Goal: Task Accomplishment & Management: Use online tool/utility

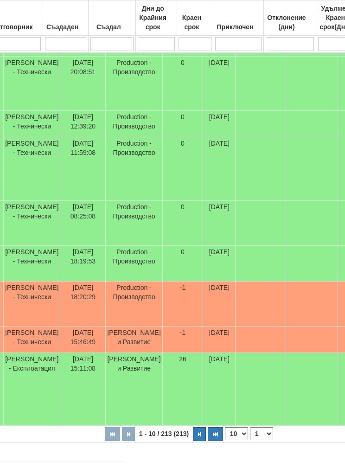
scroll to position [291, 214]
click at [224, 427] on select "10 20 30 40" at bounding box center [235, 433] width 23 height 13
select select "40"
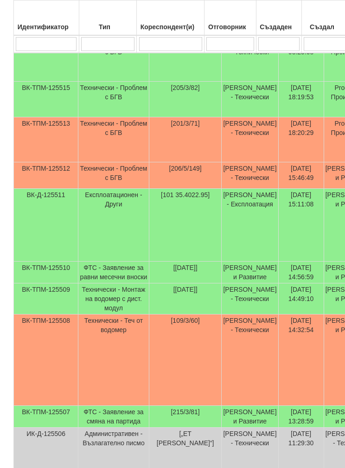
scroll to position [451, 1]
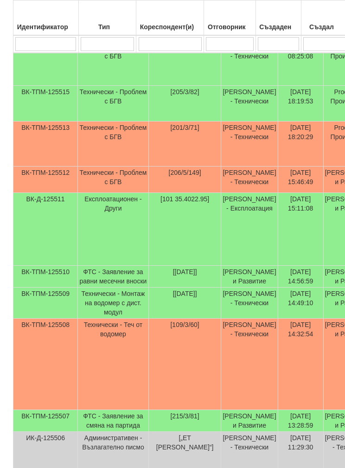
click at [241, 168] on td "Бойко Петков - Технически" at bounding box center [249, 179] width 57 height 26
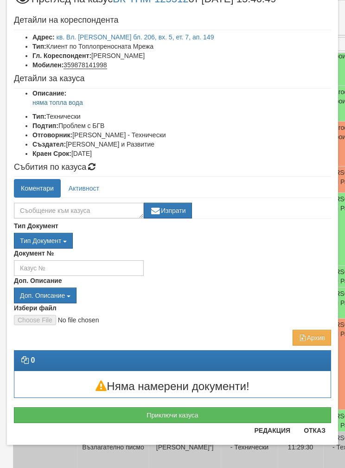
scroll to position [36, 0]
click at [315, 437] on button "Отказ" at bounding box center [314, 430] width 33 height 15
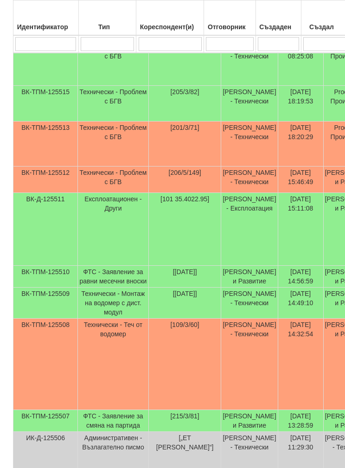
click at [221, 142] on td "Дончо Дончев - Технически" at bounding box center [249, 143] width 57 height 45
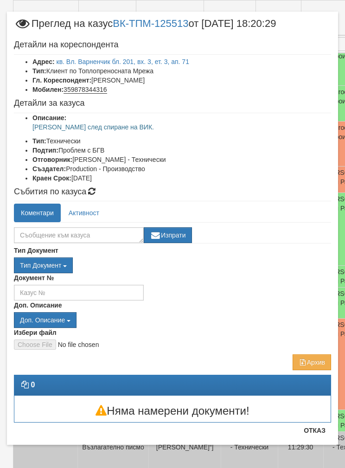
scroll to position [12, 0]
click at [43, 234] on textarea at bounding box center [79, 235] width 130 height 16
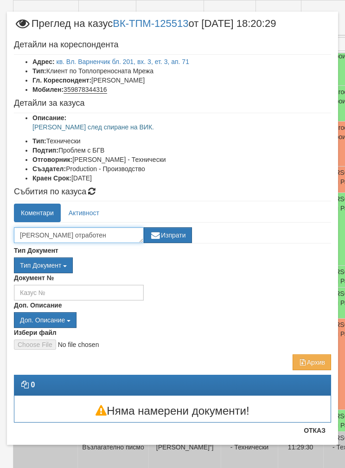
type textarea "Казуса отработен"
click at [182, 240] on button "Изпрати" at bounding box center [168, 235] width 48 height 16
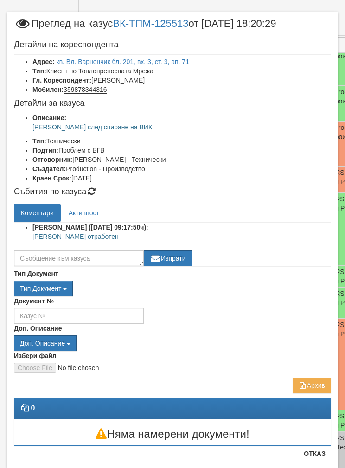
click at [313, 446] on button "Отказ" at bounding box center [314, 453] width 33 height 15
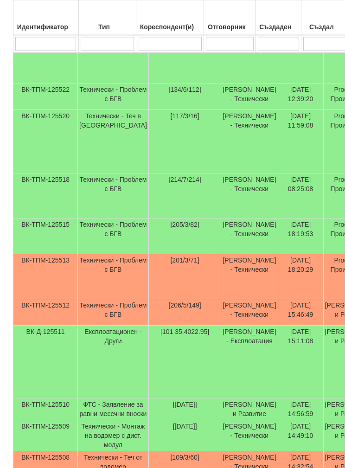
scroll to position [318, 1]
click at [81, 227] on td "Технически - Проблем с БГВ" at bounding box center [113, 236] width 71 height 36
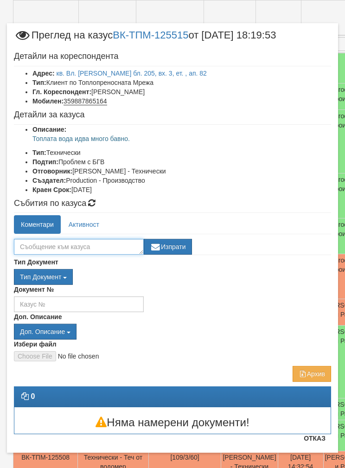
click at [43, 247] on textarea at bounding box center [79, 247] width 130 height 16
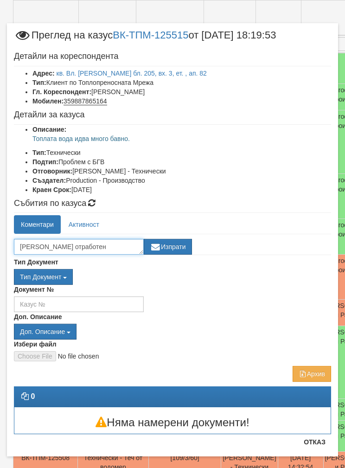
type textarea "Казуса отработен"
click at [181, 246] on button "Изпрати" at bounding box center [168, 247] width 48 height 16
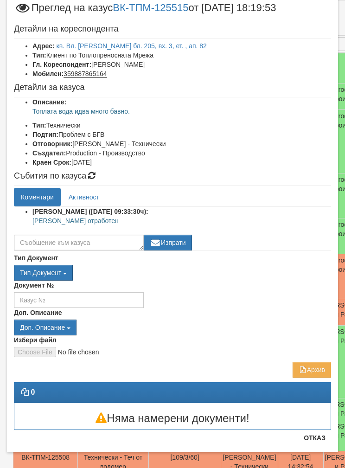
scroll to position [26, 0]
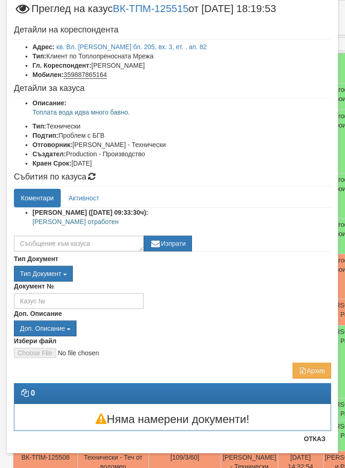
click at [317, 441] on button "Отказ" at bounding box center [314, 438] width 33 height 15
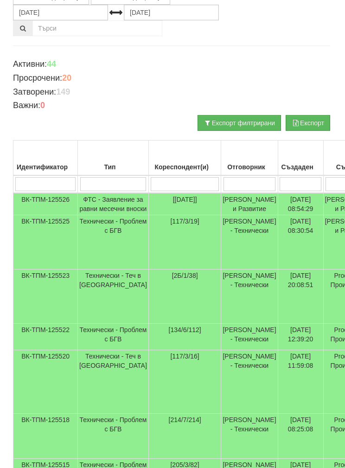
scroll to position [0, 1]
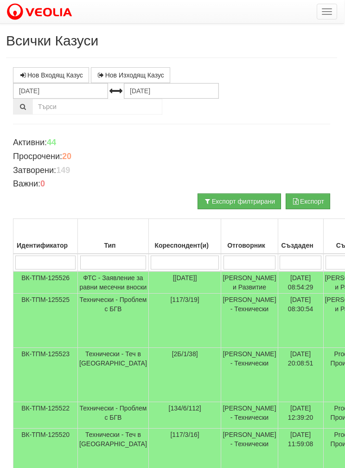
click at [326, 10] on button "button" at bounding box center [327, 12] width 20 height 16
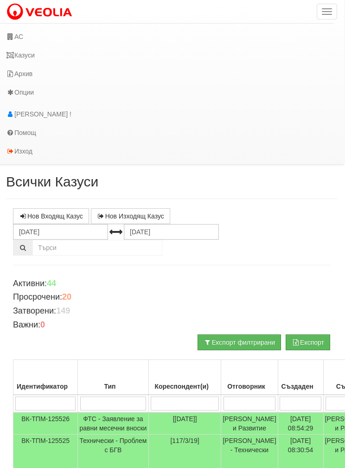
click at [22, 37] on link "АС" at bounding box center [166, 36] width 335 height 19
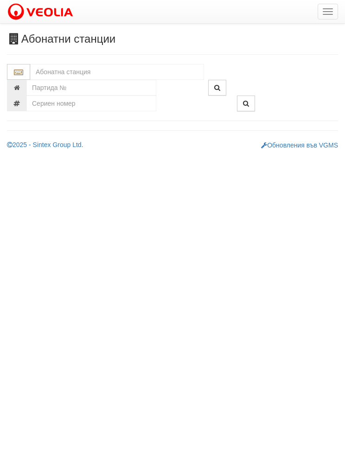
click at [53, 70] on input "text" at bounding box center [117, 72] width 174 height 16
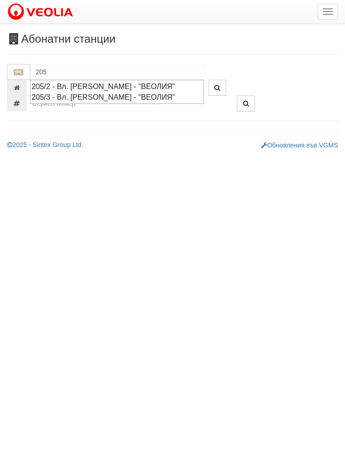
click at [57, 96] on div "205/3 - Вл. Варненчик - "ВЕОЛИЯ"" at bounding box center [117, 97] width 171 height 11
type input "205/3 - Вл. Варненчик - "ВЕОЛИЯ""
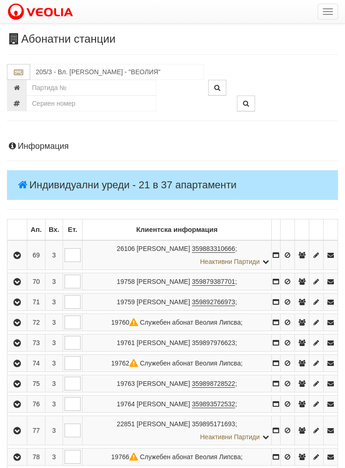
click at [9, 296] on td at bounding box center [17, 301] width 20 height 17
click at [14, 305] on icon "button" at bounding box center [17, 302] width 11 height 6
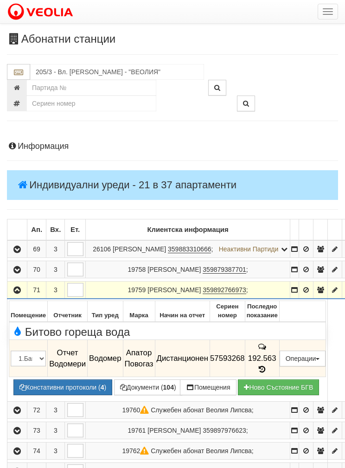
click at [47, 394] on button "Констативни протоколи ( 4 )" at bounding box center [62, 387] width 99 height 16
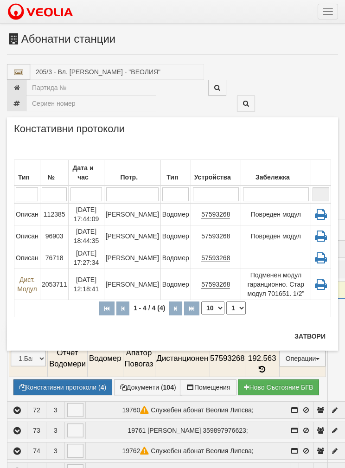
click at [27, 216] on td "Описан" at bounding box center [27, 214] width 26 height 22
click at [309, 335] on button "Затвори" at bounding box center [310, 336] width 42 height 15
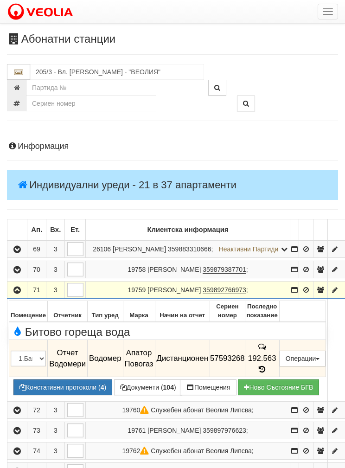
click at [323, 14] on span "button" at bounding box center [328, 14] width 10 height 1
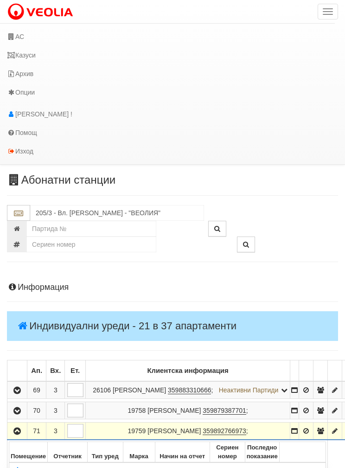
click at [34, 53] on link "Казуси" at bounding box center [167, 55] width 335 height 19
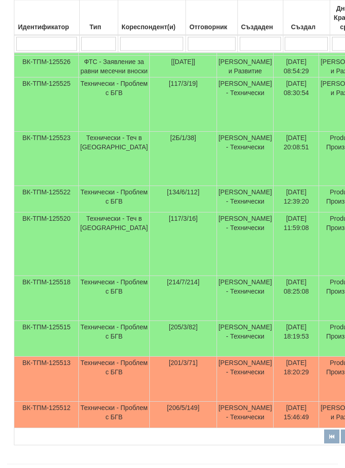
scroll to position [238, 0]
click at [114, 356] on td "Технически - Проблем с БГВ" at bounding box center [114, 339] width 71 height 36
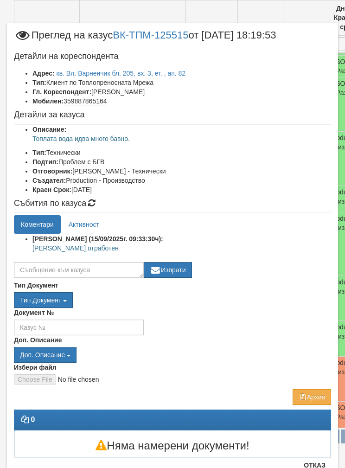
click at [316, 467] on button "Отказ" at bounding box center [314, 464] width 33 height 15
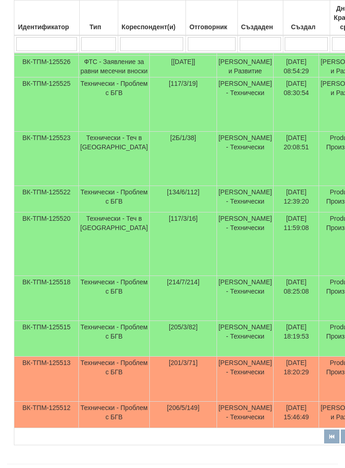
click at [93, 321] on td "Технически - Проблем с БГВ" at bounding box center [114, 298] width 71 height 45
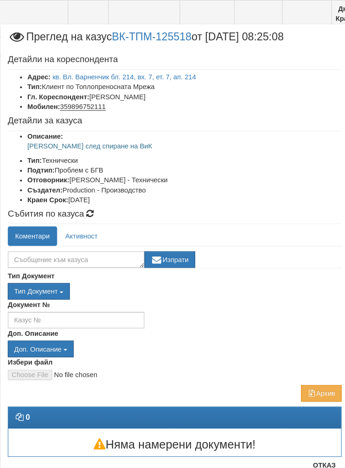
scroll to position [229, 3]
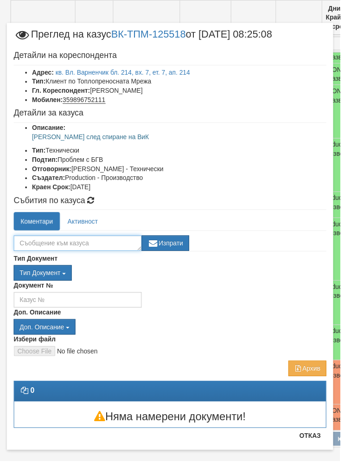
click at [48, 245] on textarea at bounding box center [79, 247] width 130 height 16
type textarea "[PERSON_NAME] отработен"
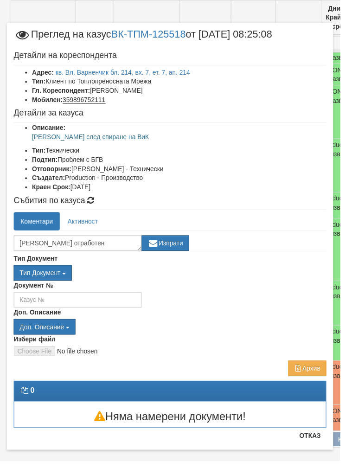
click at [175, 248] on button "Изпрати" at bounding box center [168, 247] width 48 height 16
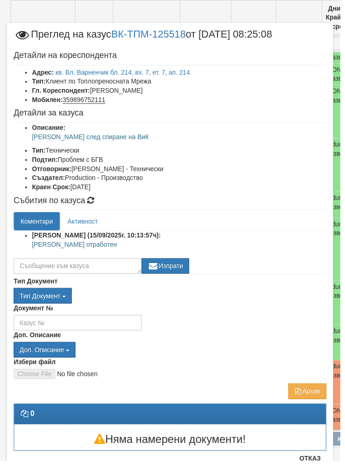
click at [318, 467] on button "Отказ" at bounding box center [314, 464] width 33 height 15
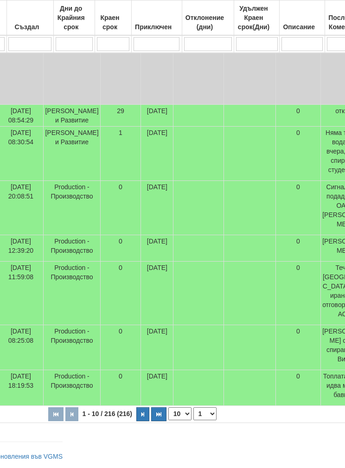
scroll to position [560, 276]
click at [168, 413] on select "10 20 30 40" at bounding box center [179, 413] width 23 height 13
select select "40"
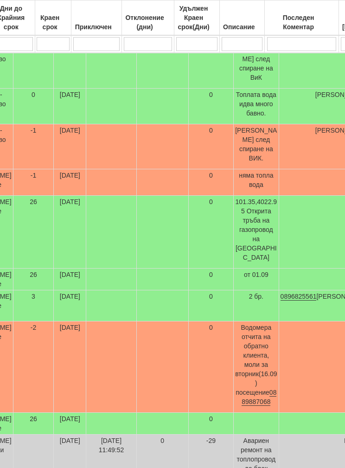
scroll to position [560, 367]
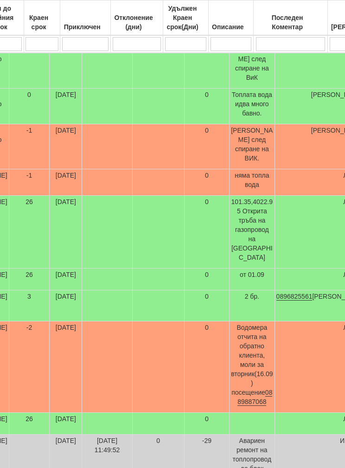
click at [132, 196] on td at bounding box center [158, 182] width 52 height 26
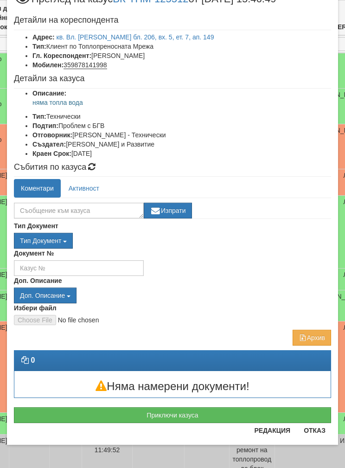
scroll to position [36, 0]
click at [319, 431] on button "Отказ" at bounding box center [314, 430] width 33 height 15
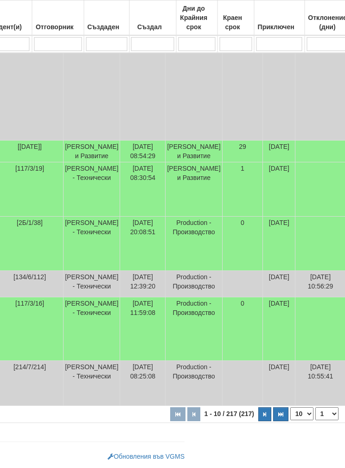
scroll to position [555, 154]
click at [289, 414] on select "10 20 30 40" at bounding box center [300, 413] width 23 height 13
select select "40"
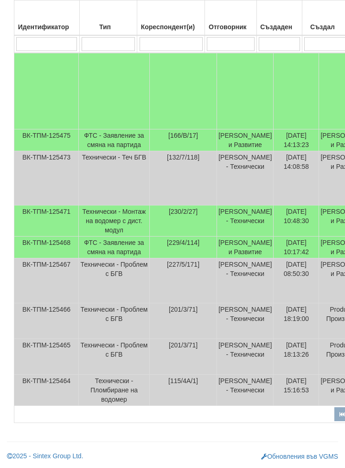
scroll to position [2038, 0]
click at [225, 41] on input "search" at bounding box center [231, 44] width 48 height 14
type input "Б"
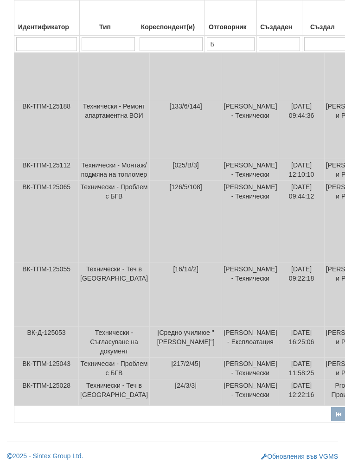
type input "Бо"
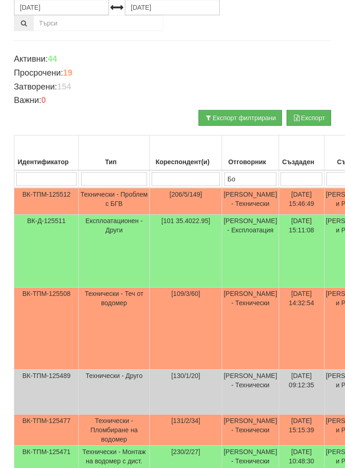
type input "Бо"
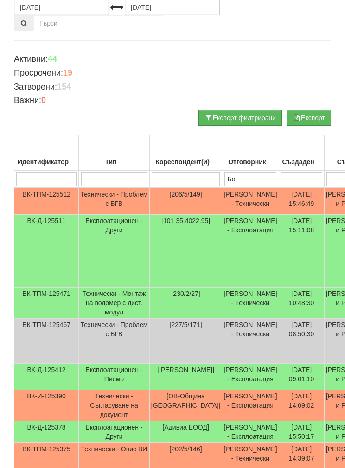
type input "Бой"
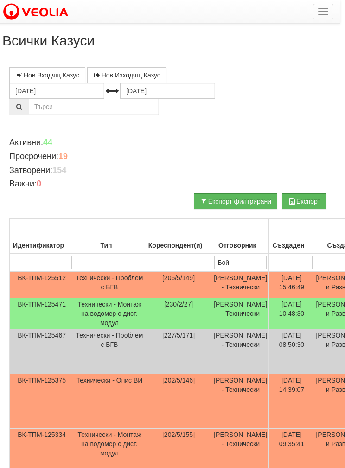
scroll to position [0, 0]
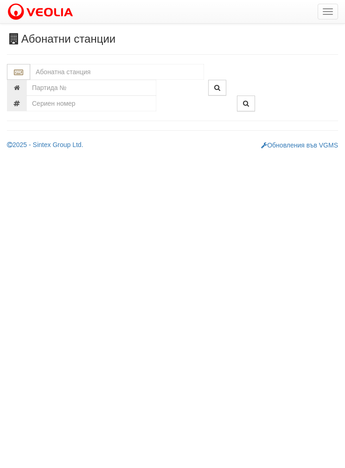
click at [322, 11] on button "button" at bounding box center [327, 12] width 20 height 16
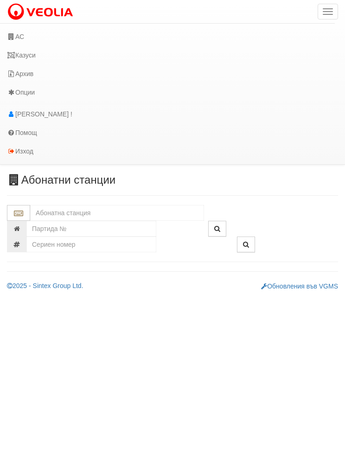
click at [28, 56] on link "Казуси" at bounding box center [167, 55] width 335 height 19
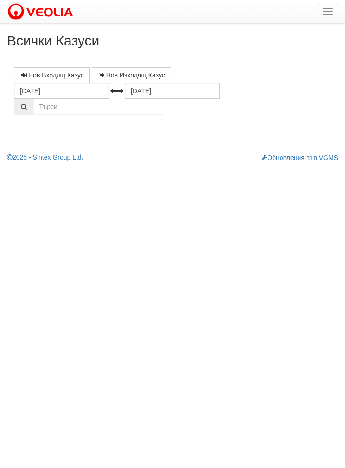
select select "1"
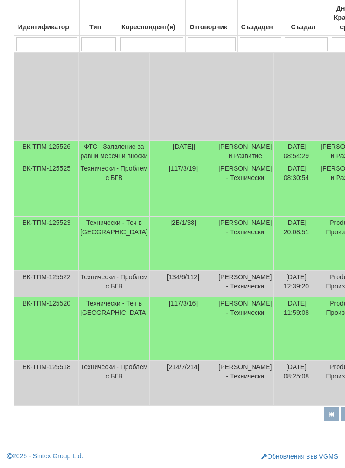
scroll to position [518, 0]
click at [104, 406] on td "Технически - Проблем с БГВ" at bounding box center [114, 383] width 71 height 45
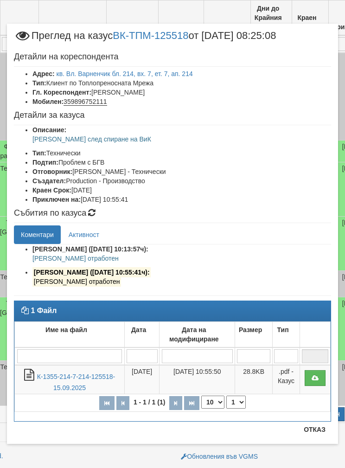
scroll to position [555, 79]
click at [313, 435] on button "Отказ" at bounding box center [314, 429] width 33 height 15
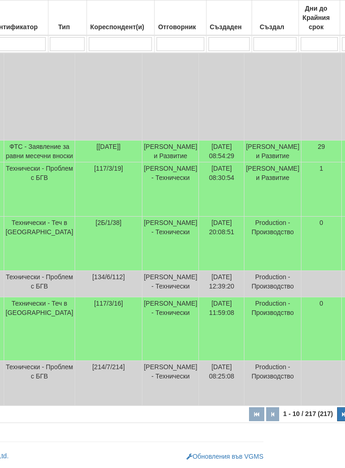
scroll to position [555, 0]
